Goal: Register for event/course

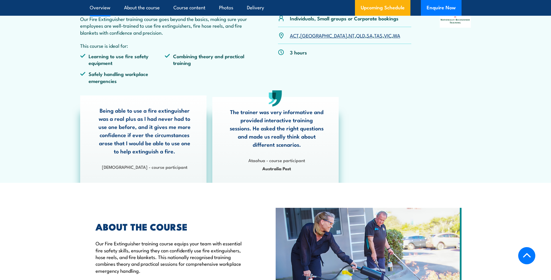
scroll to position [145, 0]
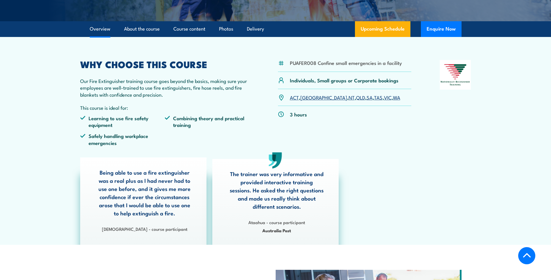
click at [307, 99] on link "[GEOGRAPHIC_DATA]" at bounding box center [324, 97] width 47 height 7
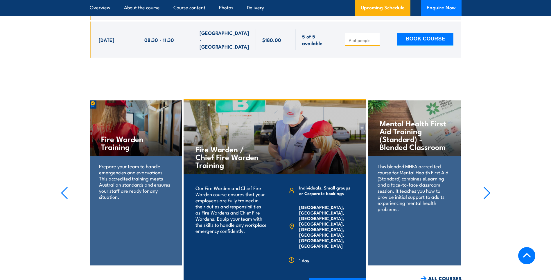
scroll to position [1266, 0]
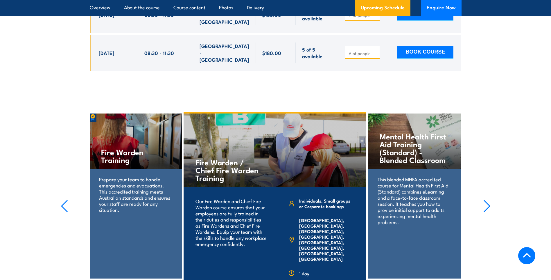
click at [489, 199] on icon "button" at bounding box center [487, 205] width 7 height 13
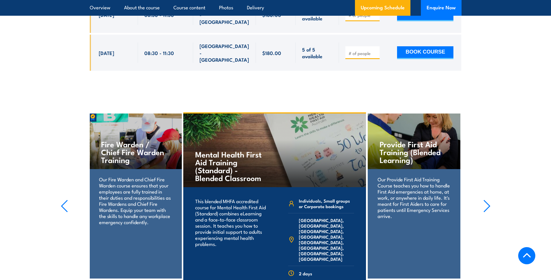
click at [489, 199] on icon "button" at bounding box center [487, 205] width 7 height 13
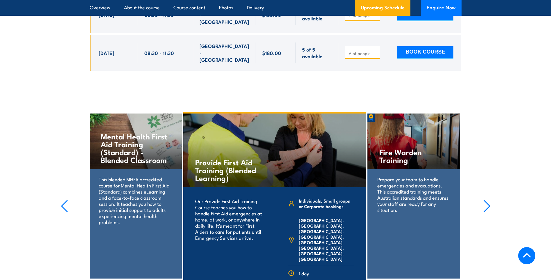
click at [489, 199] on icon "button" at bounding box center [487, 205] width 7 height 13
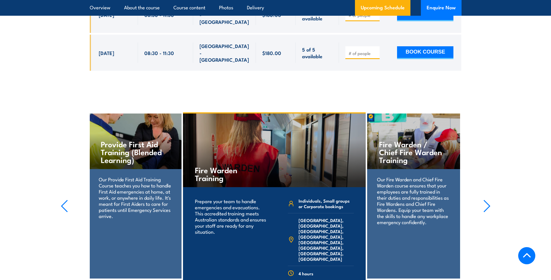
click at [489, 199] on icon "button" at bounding box center [487, 205] width 7 height 13
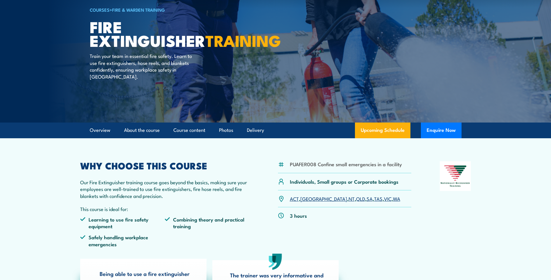
scroll to position [0, 0]
